Goal: Ask a question

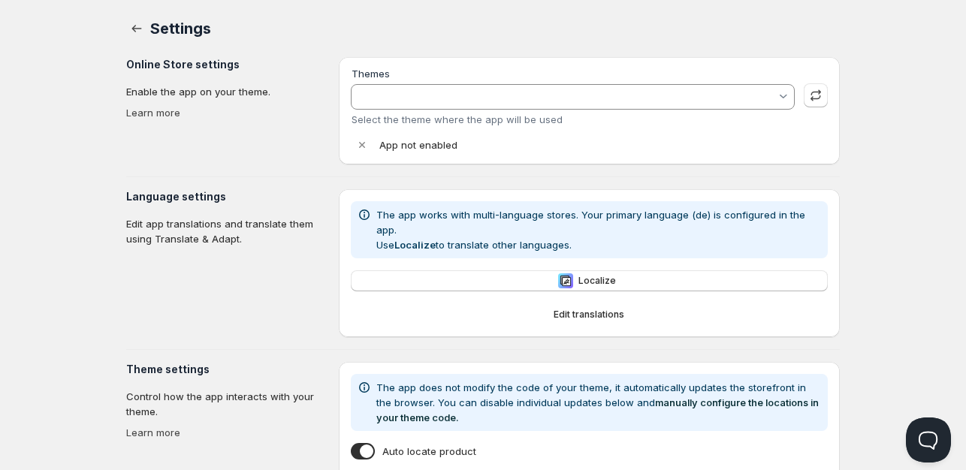
type input "Aktualisierte Kopie von Warehouse"
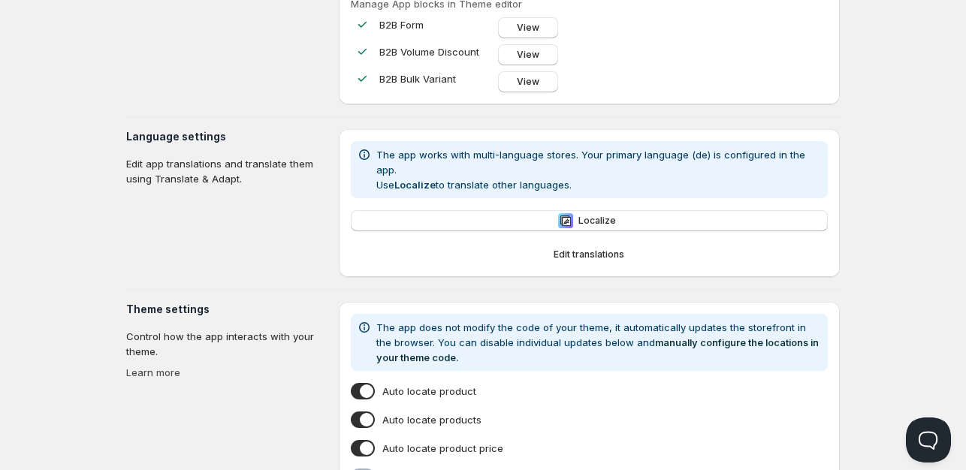
scroll to position [379, 0]
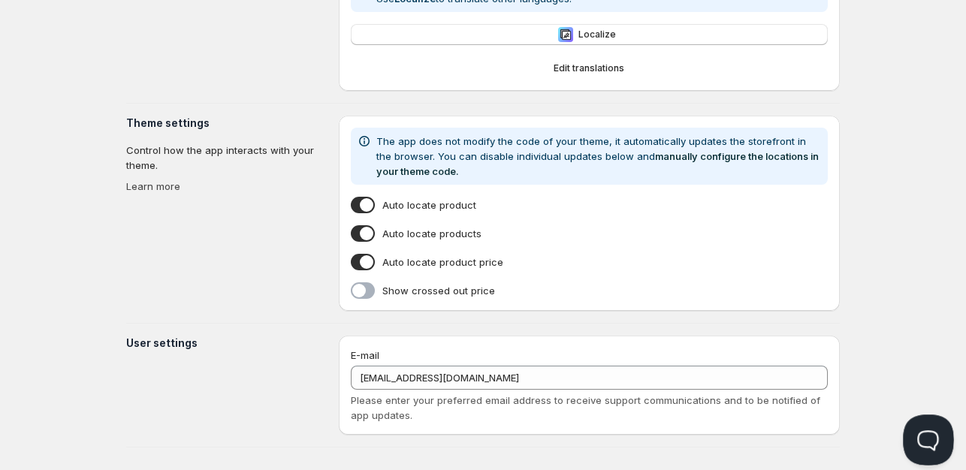
click at [922, 431] on button "Open Beacon popover" at bounding box center [925, 437] width 45 height 45
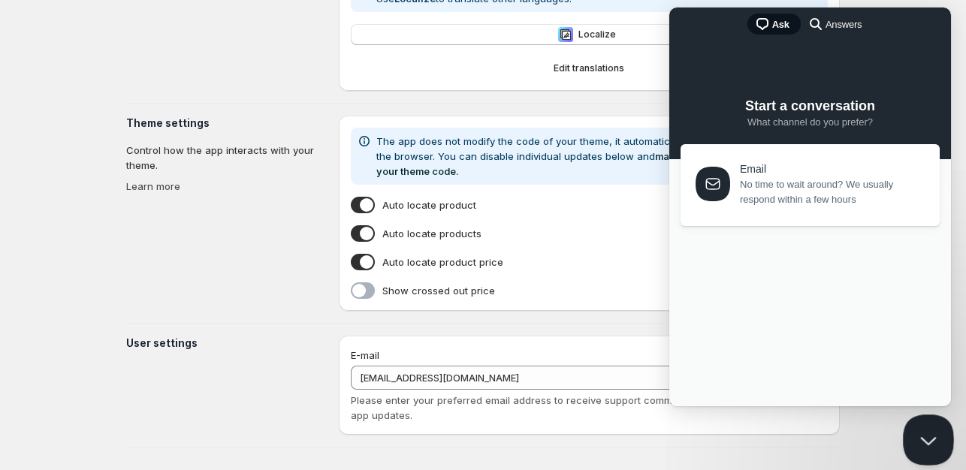
scroll to position [0, 0]
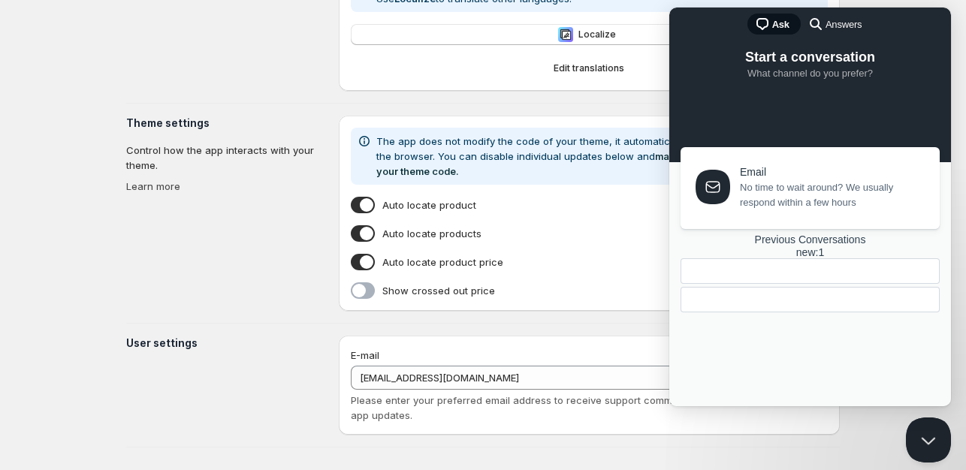
click at [795, 44] on div at bounding box center [810, 44] width 252 height 0
click at [836, 24] on span "Answers" at bounding box center [844, 24] width 36 height 15
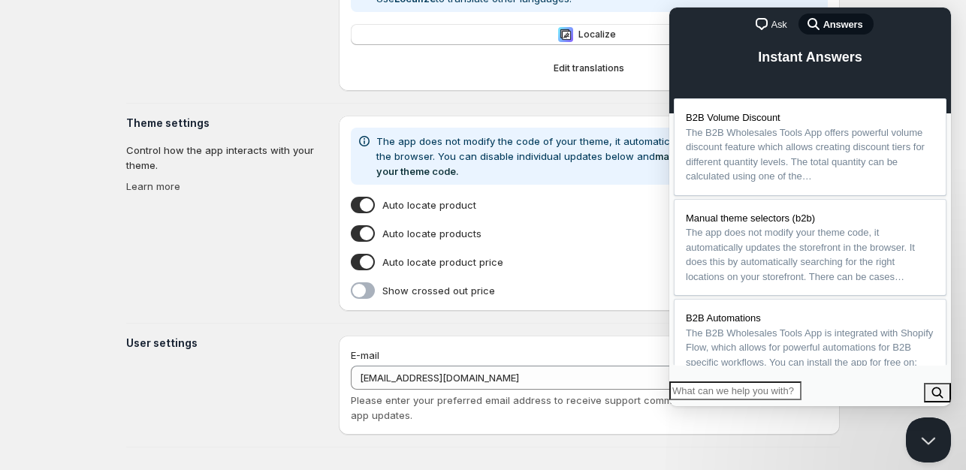
click at [765, 29] on span "chat-square" at bounding box center [762, 24] width 18 height 18
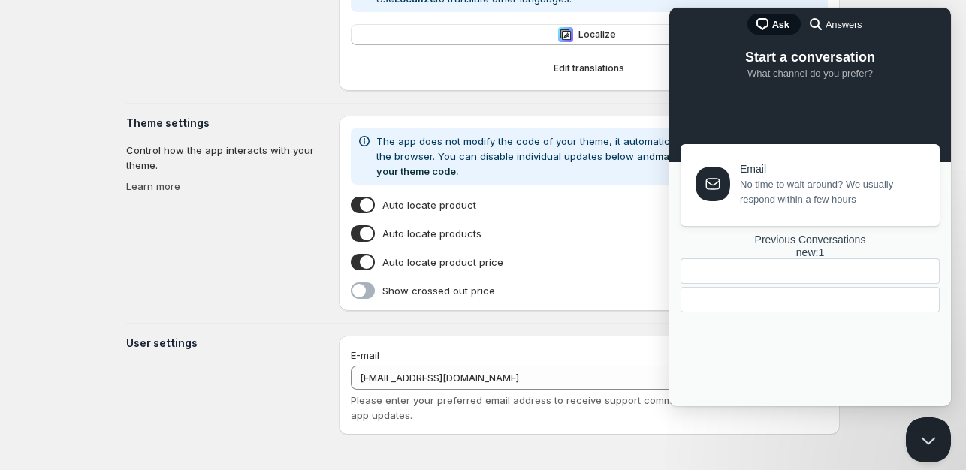
click at [825, 195] on span "No time to wait around? We usually respond within a few hours" at bounding box center [831, 192] width 183 height 30
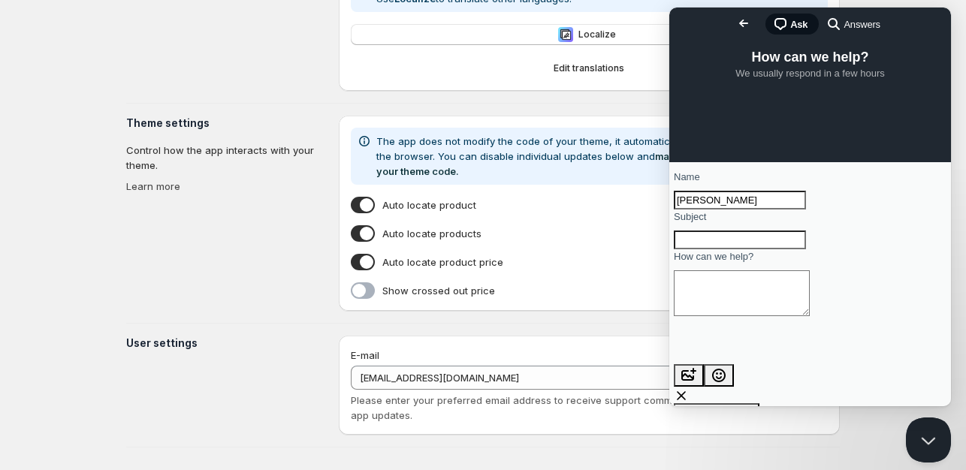
click at [735, 25] on span "Go back" at bounding box center [744, 23] width 18 height 18
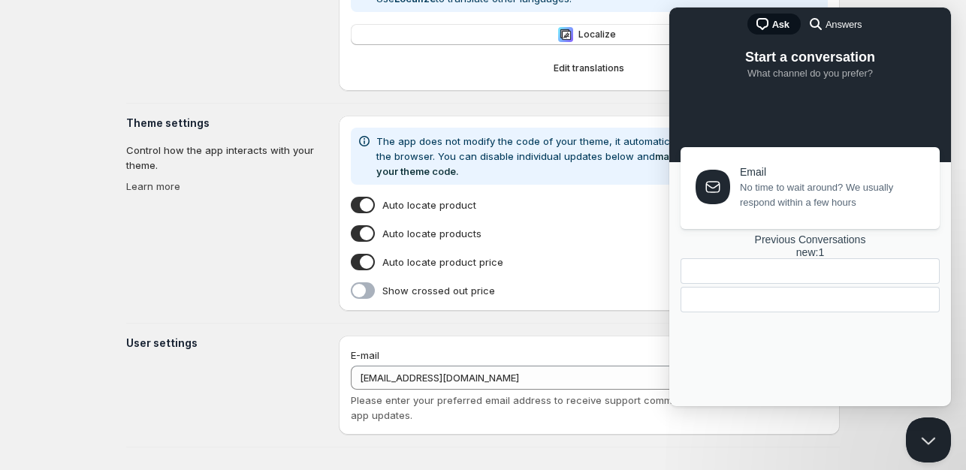
click at [866, 259] on div "new : 1" at bounding box center [810, 252] width 259 height 13
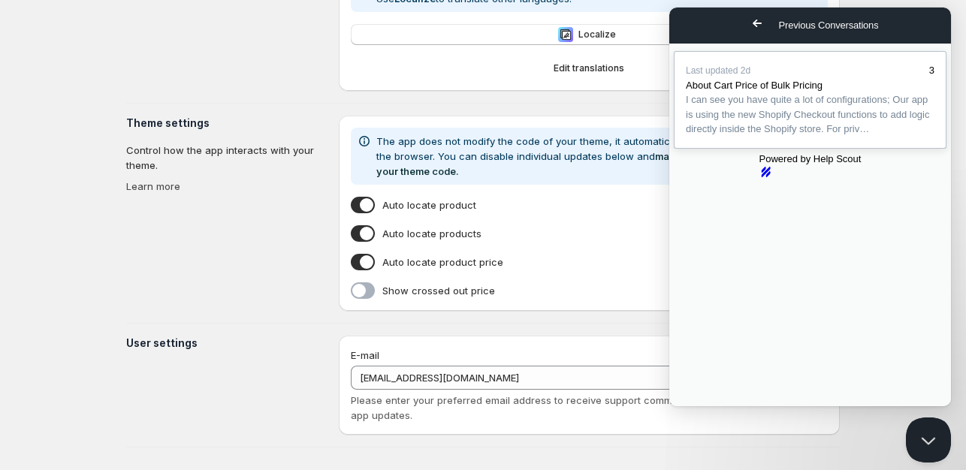
click at [836, 149] on link "Last updated 2d 3 About Cart Price of Bulk Pricing I can see you have quite a l…" at bounding box center [810, 100] width 273 height 98
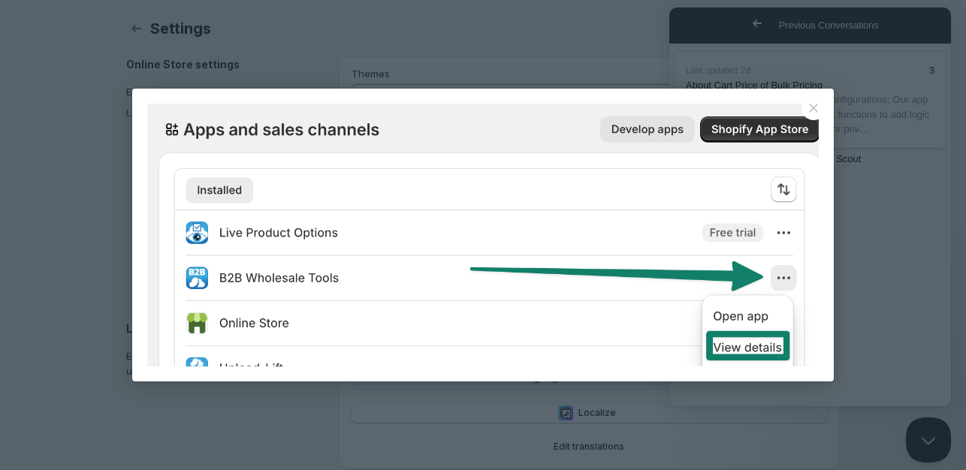
click at [805, 115] on button "Close" at bounding box center [813, 108] width 24 height 24
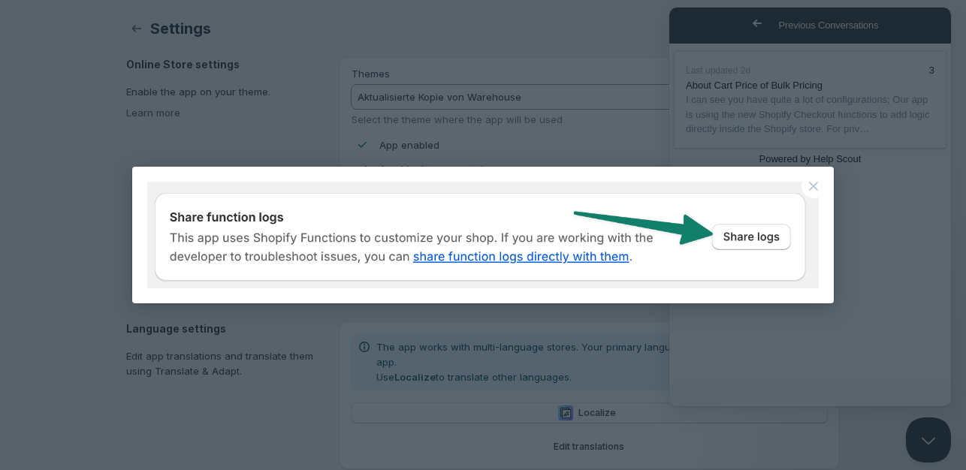
click at [808, 183] on button "Close" at bounding box center [813, 186] width 24 height 24
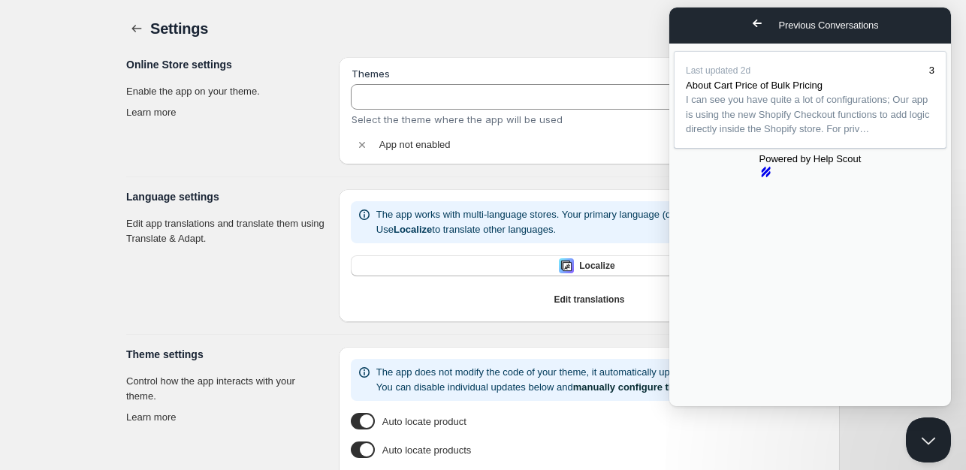
type input "Aktualisierte Kopie von Warehouse"
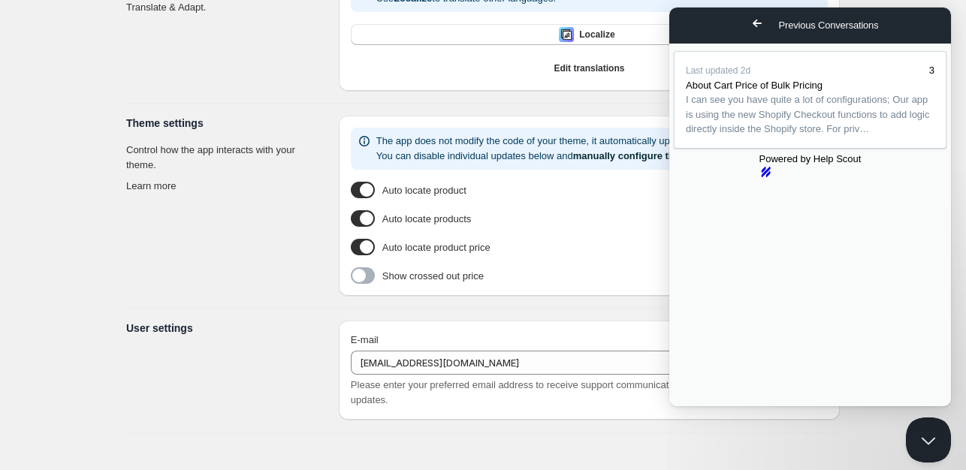
scroll to position [377, 0]
click at [922, 427] on button "Close Beacon popover" at bounding box center [925, 437] width 45 height 45
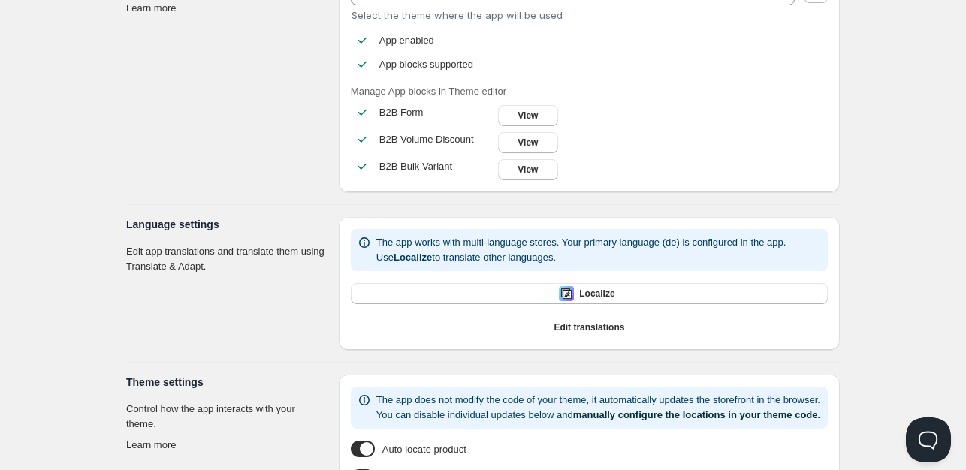
scroll to position [0, 0]
